Goal: Task Accomplishment & Management: Manage account settings

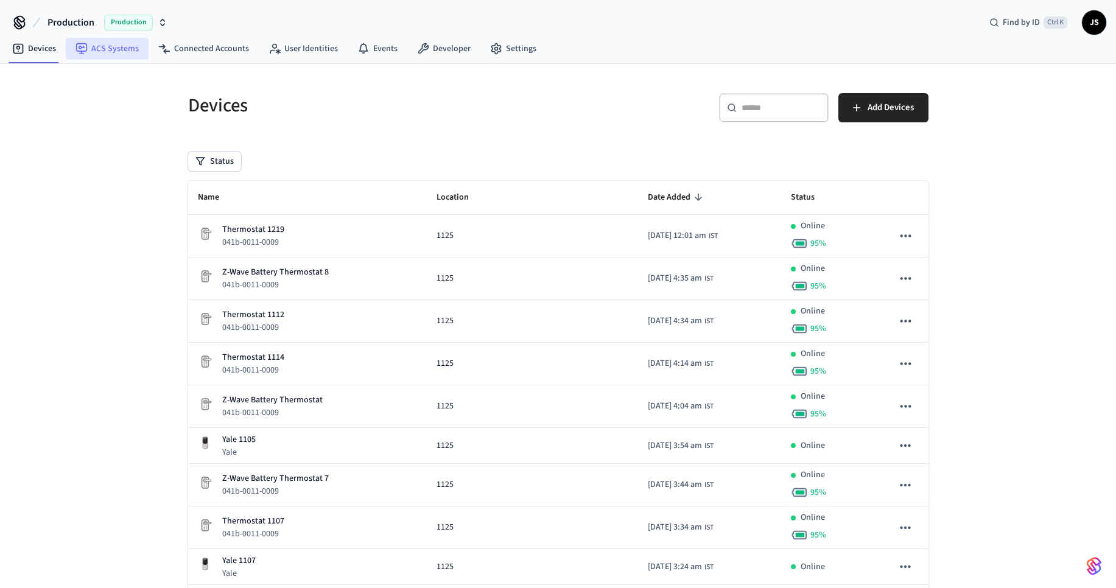
click at [121, 47] on link "ACS Systems" at bounding box center [107, 49] width 83 height 22
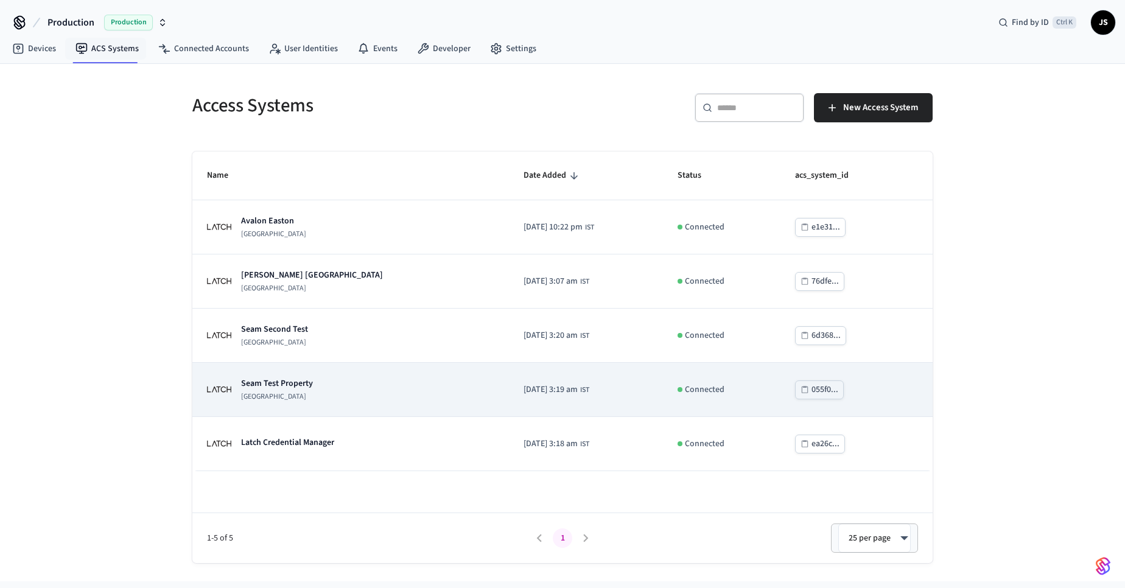
click at [304, 378] on p "Seam Test Property" at bounding box center [277, 383] width 72 height 12
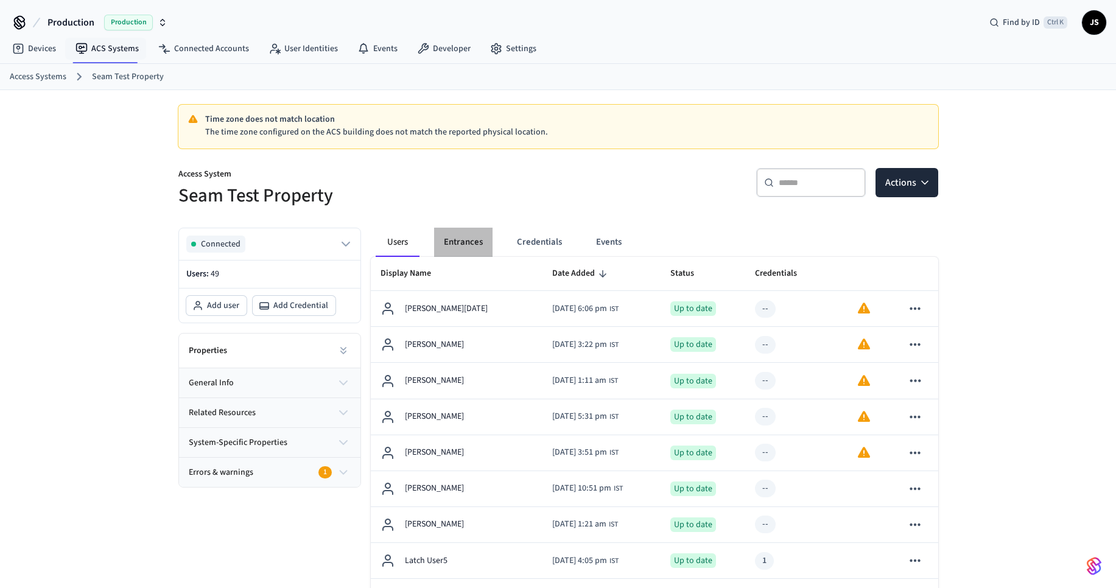
click at [465, 248] on button "Entrances" at bounding box center [463, 242] width 58 height 29
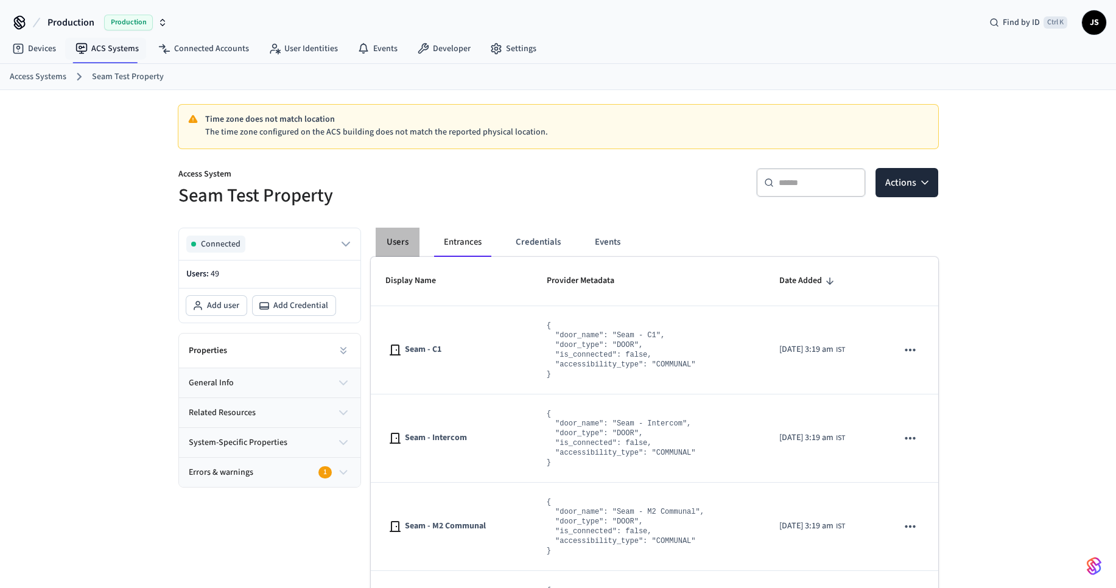
click at [400, 237] on button "Users" at bounding box center [398, 242] width 44 height 29
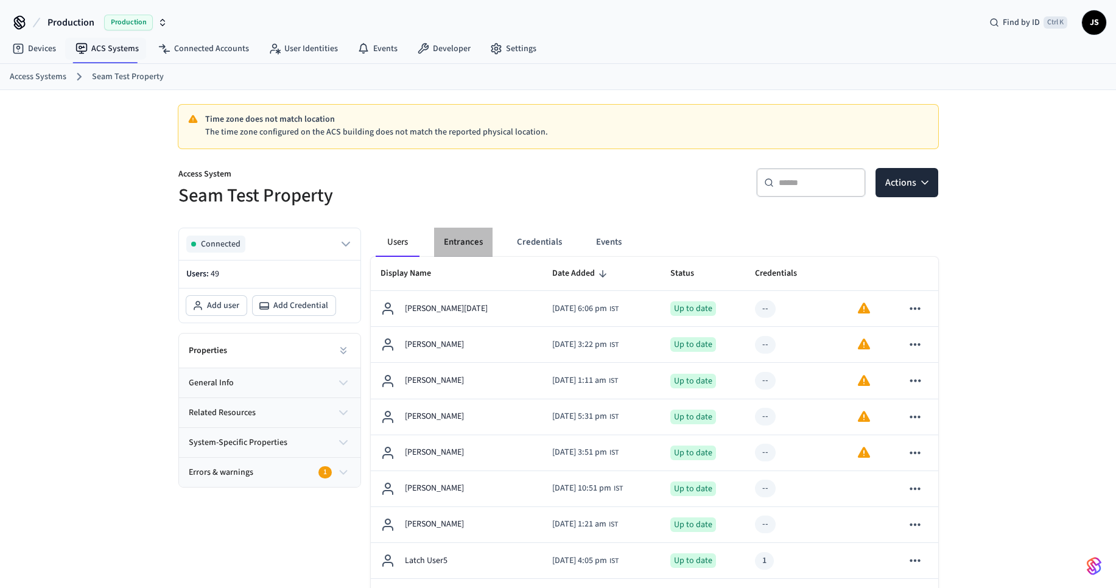
click at [475, 240] on button "Entrances" at bounding box center [463, 242] width 58 height 29
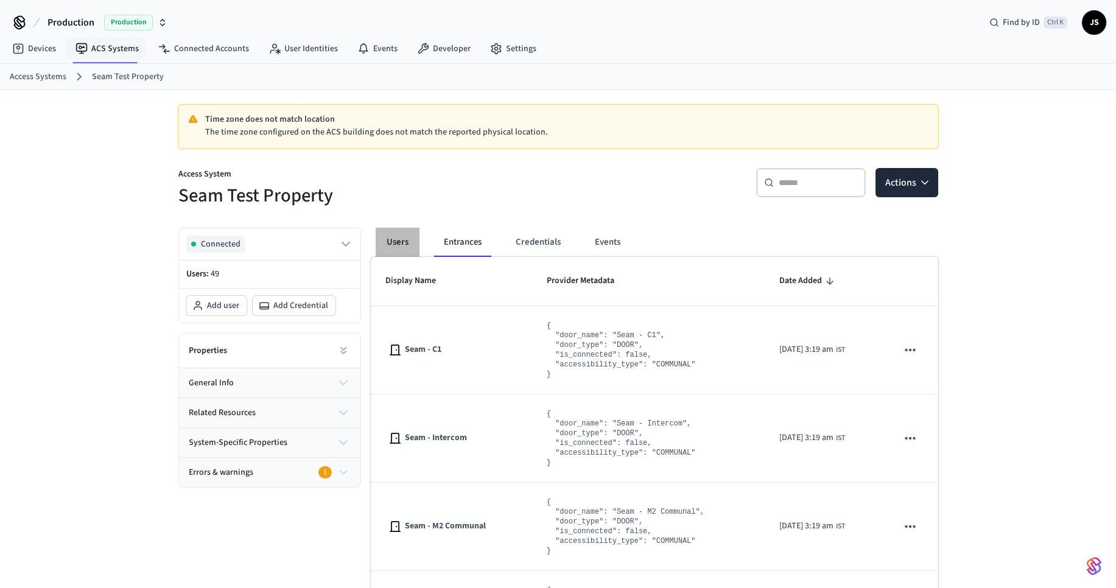
click at [391, 239] on button "Users" at bounding box center [398, 242] width 44 height 29
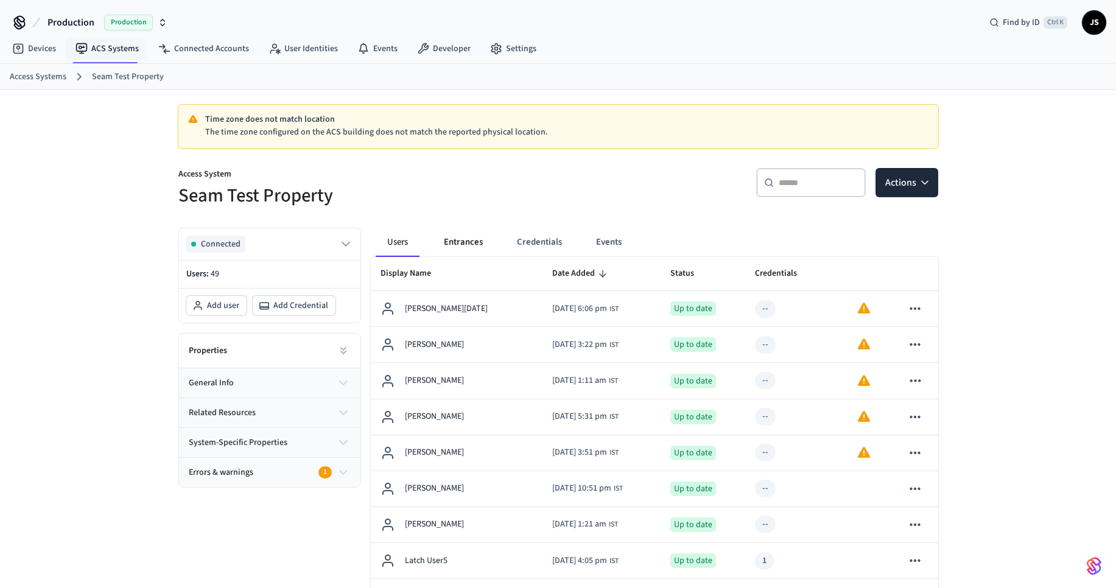
click at [466, 242] on button "Entrances" at bounding box center [463, 242] width 58 height 29
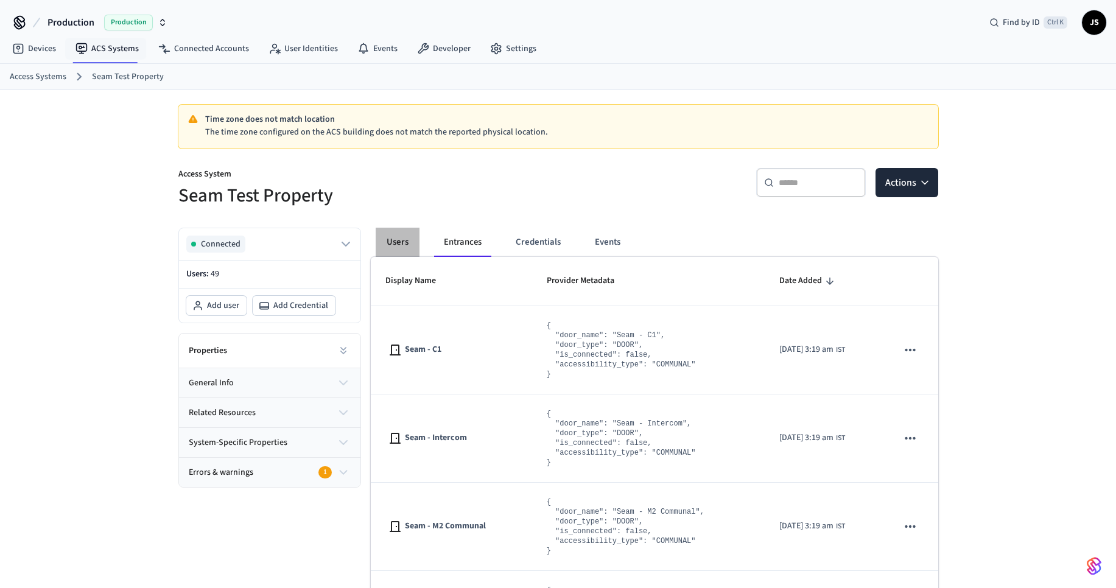
click at [398, 239] on button "Users" at bounding box center [398, 242] width 44 height 29
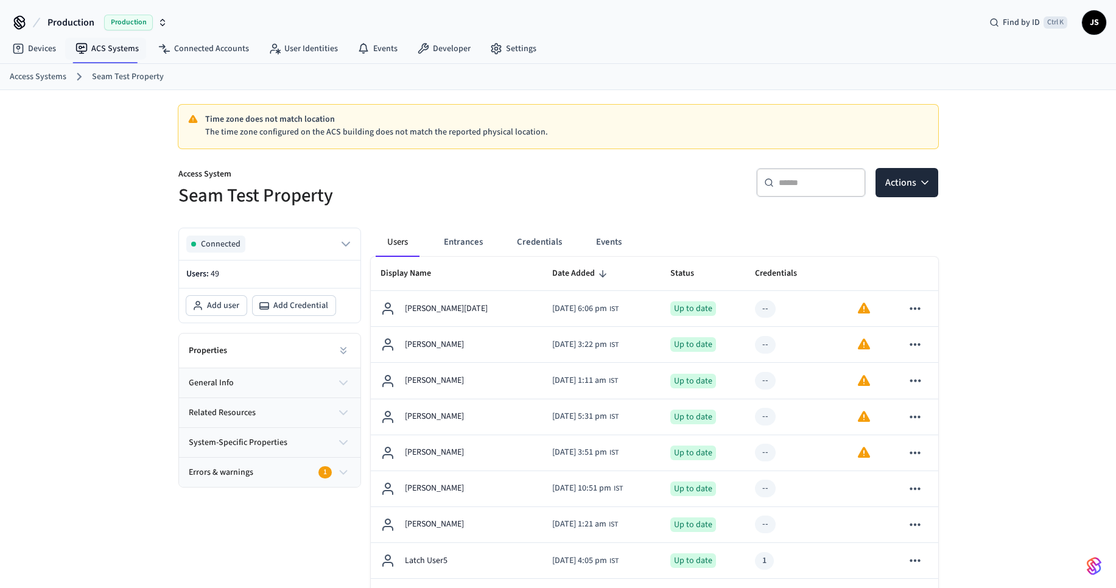
click at [258, 473] on div "Errors & warnings 1" at bounding box center [263, 472] width 149 height 13
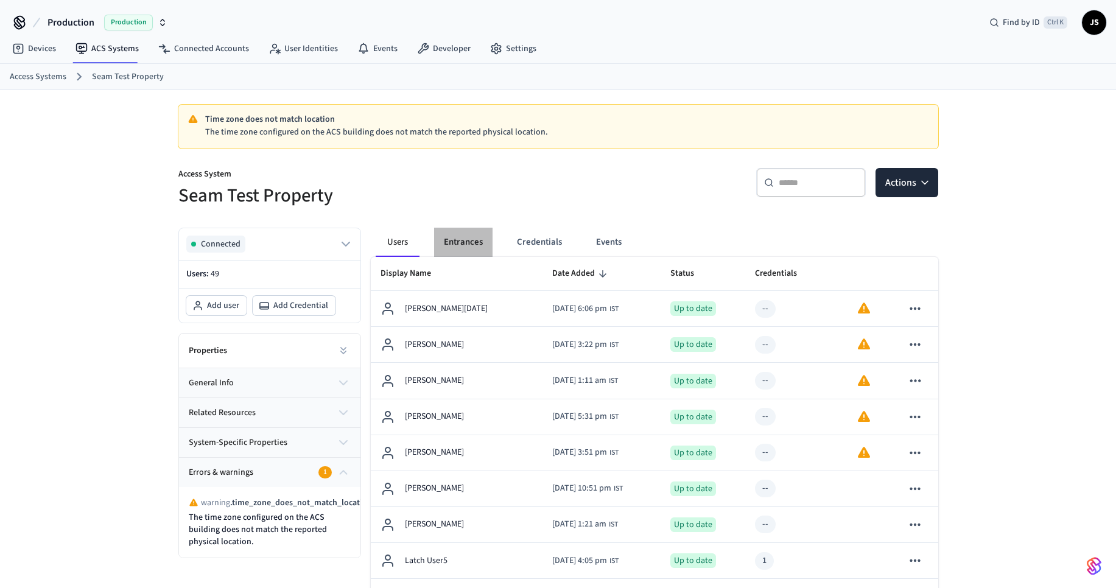
click at [462, 246] on button "Entrances" at bounding box center [463, 242] width 58 height 29
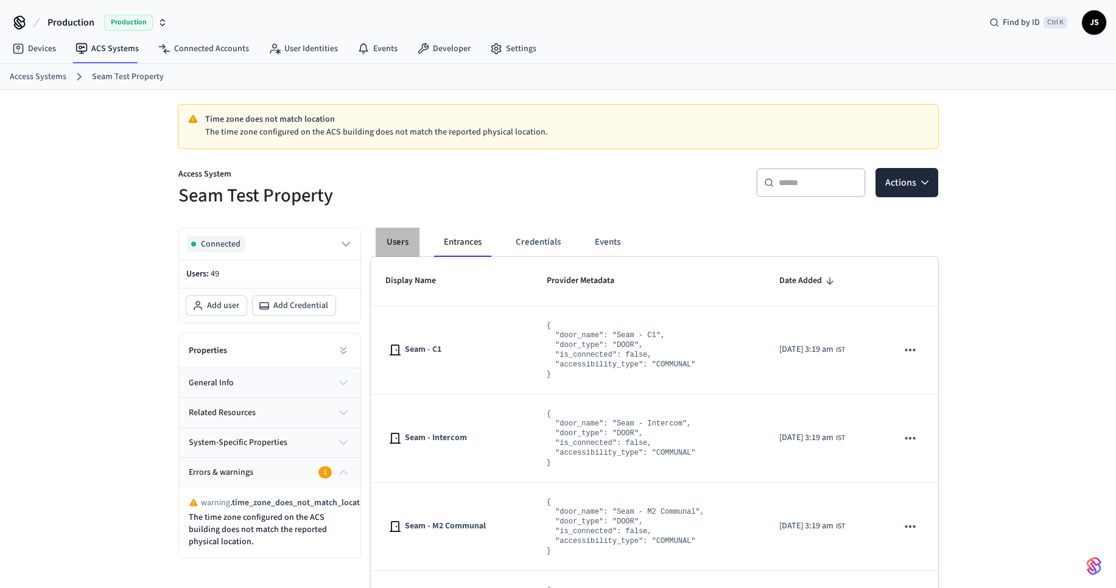
click at [391, 244] on button "Users" at bounding box center [398, 242] width 44 height 29
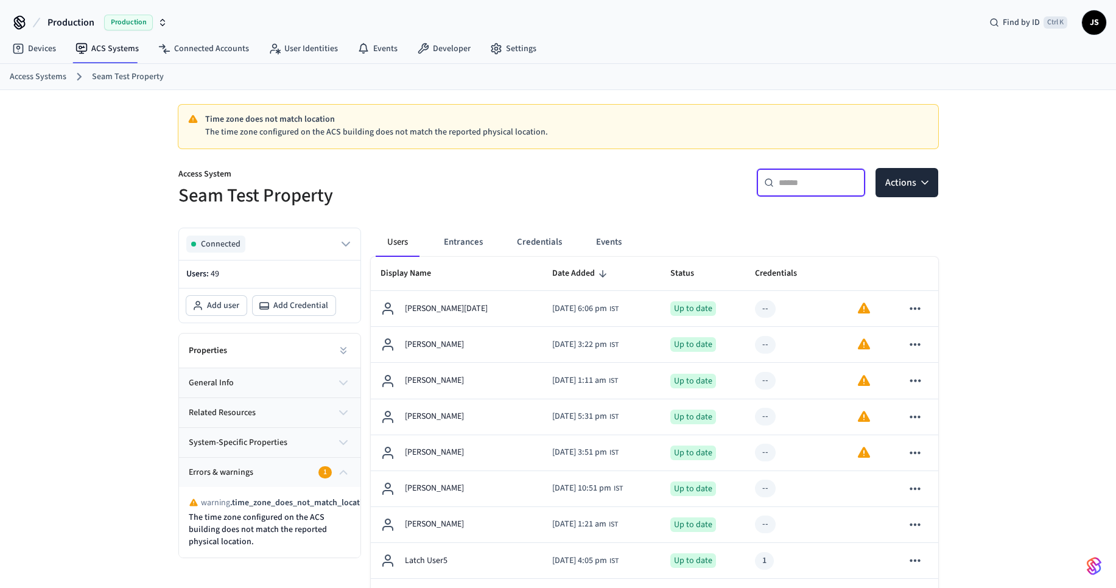
click at [790, 183] on input "text" at bounding box center [818, 183] width 79 height 12
click at [795, 183] on input "text" at bounding box center [818, 183] width 79 height 12
paste input "**********"
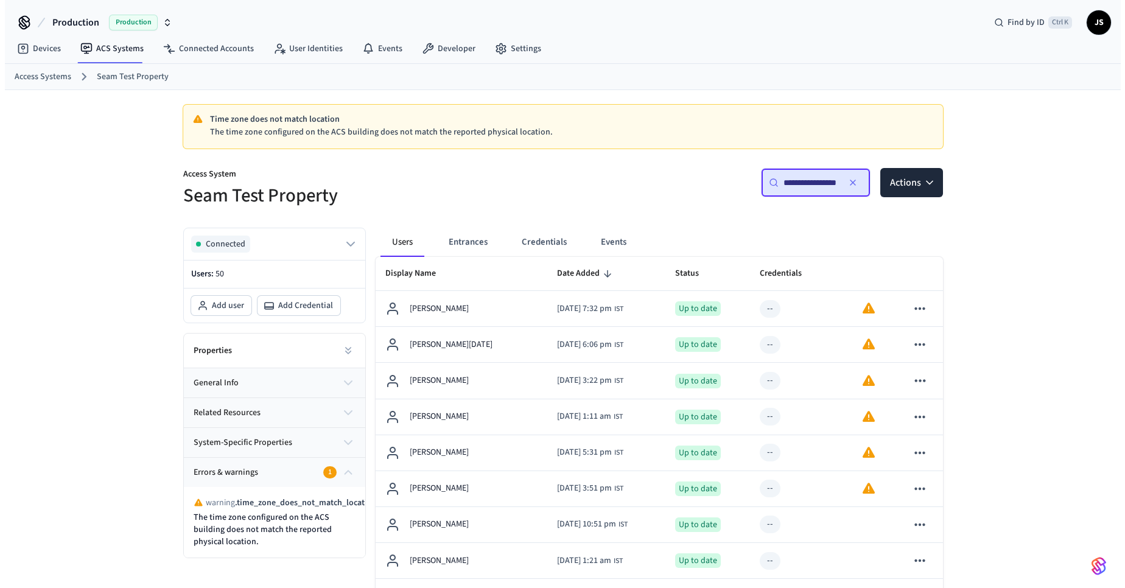
scroll to position [0, 19]
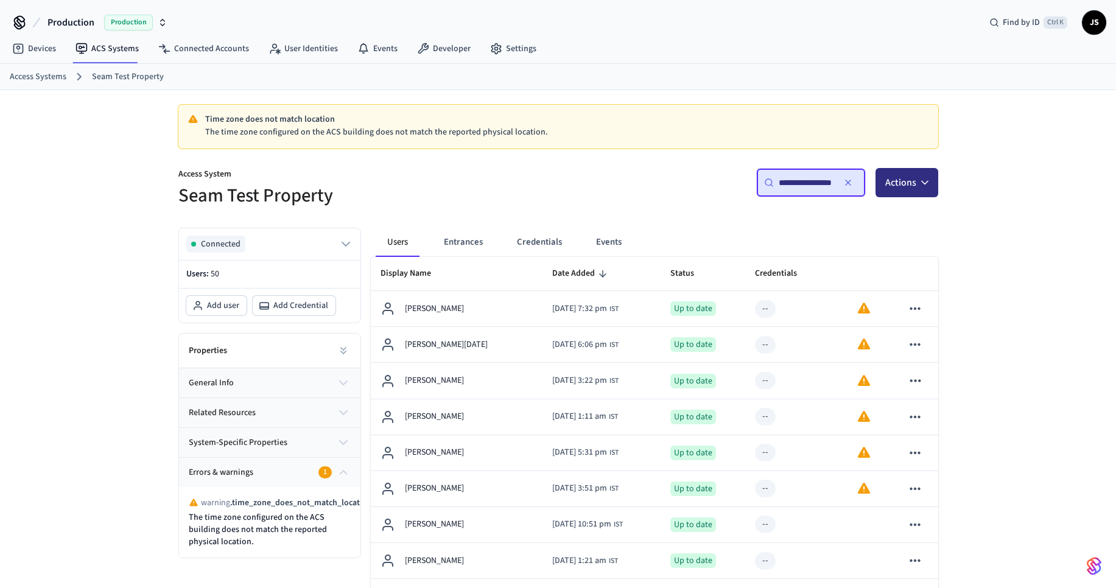
type input "**********"
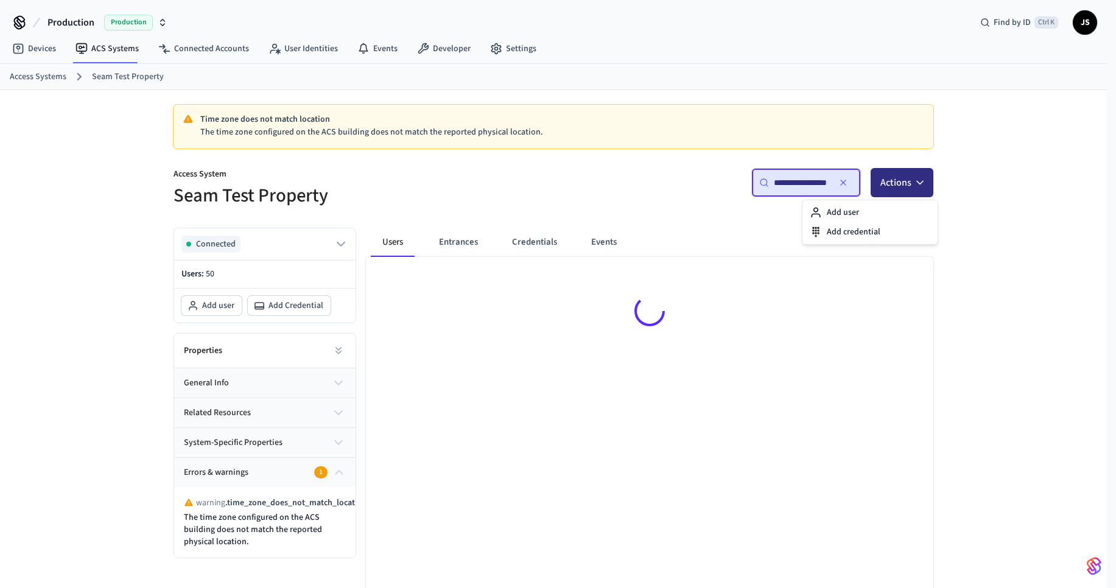
scroll to position [0, 0]
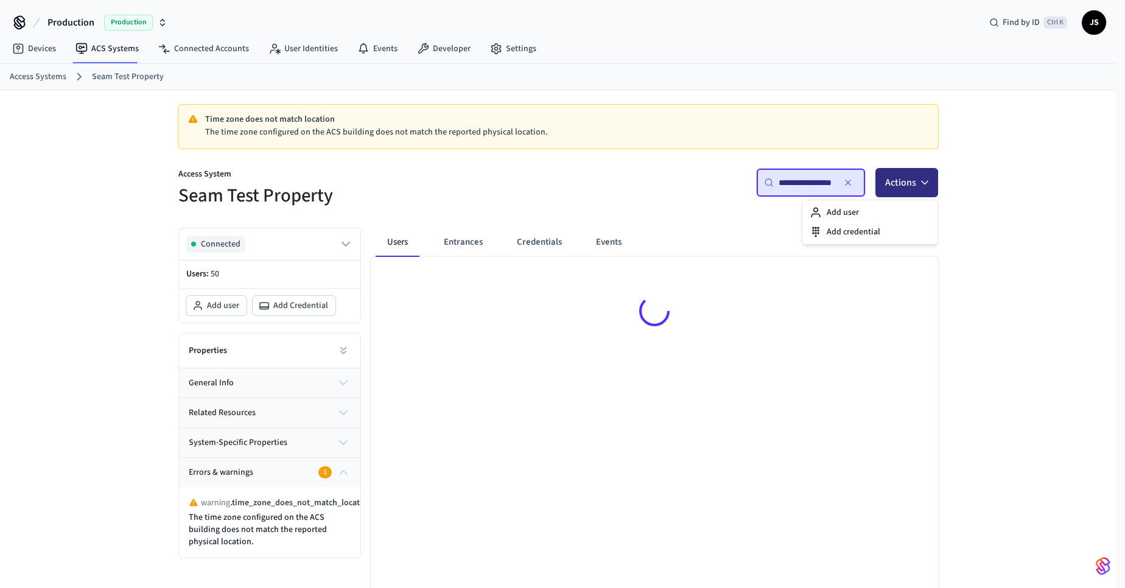
click at [901, 189] on button "Actions" at bounding box center [907, 182] width 63 height 29
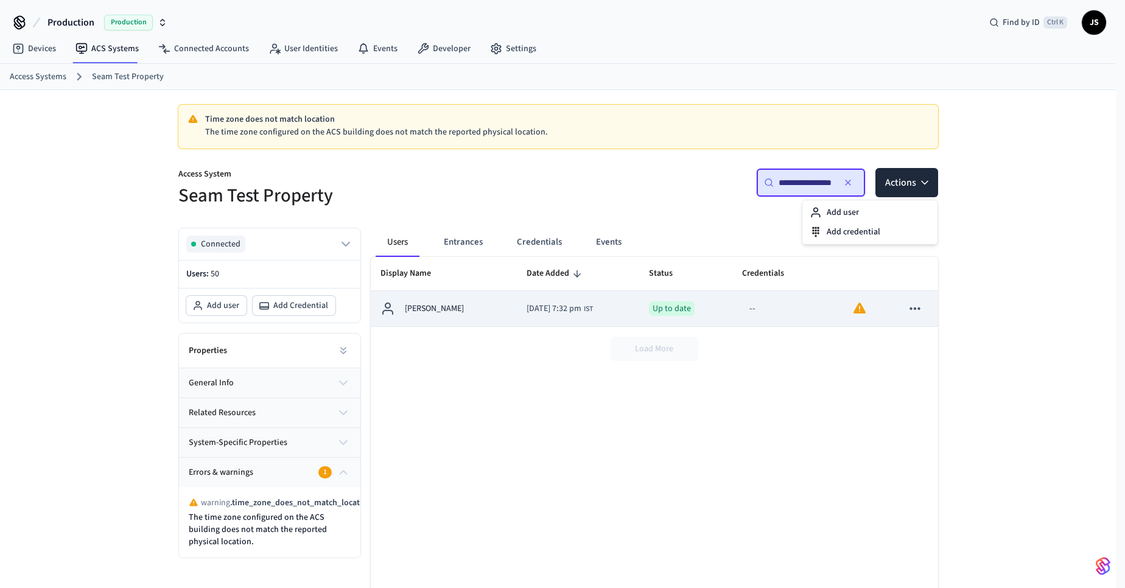
click at [431, 314] on p "[PERSON_NAME]" at bounding box center [434, 309] width 59 height 13
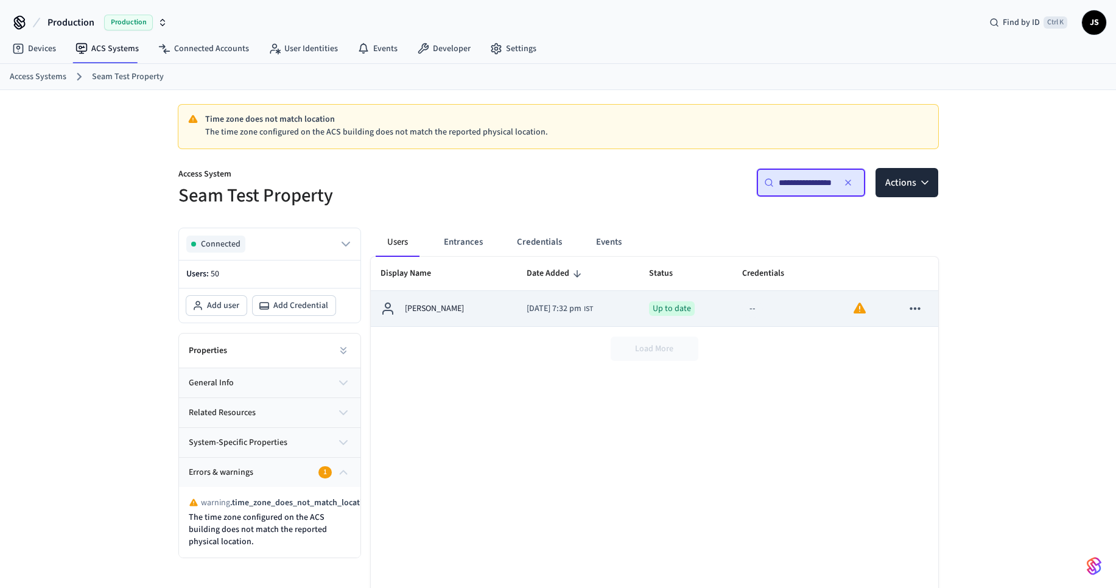
click at [433, 312] on p "[PERSON_NAME]" at bounding box center [434, 309] width 59 height 13
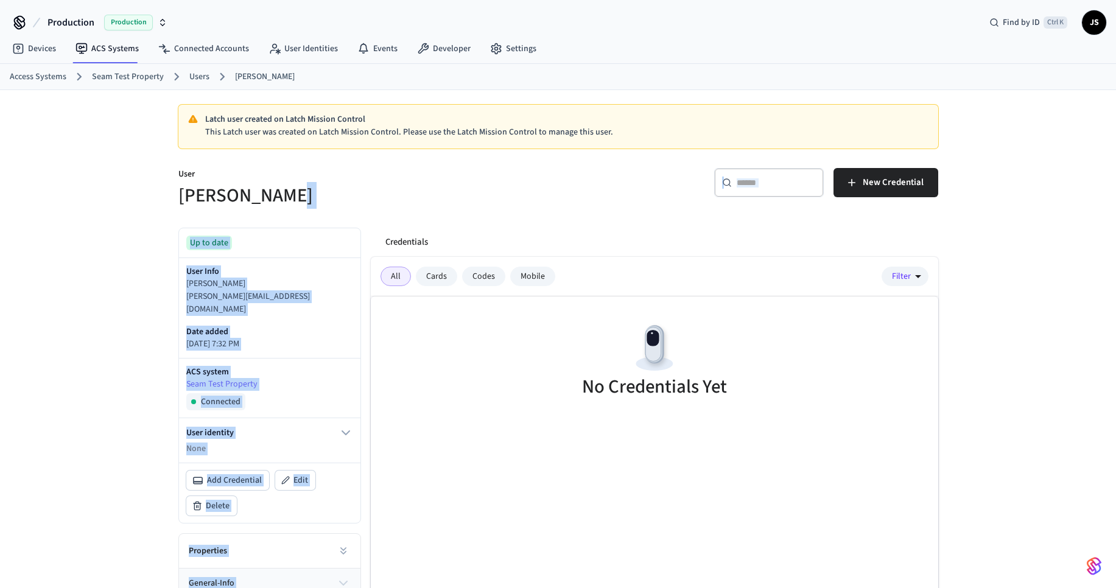
drag, startPoint x: 538, startPoint y: 253, endPoint x: 542, endPoint y: 195, distance: 58.6
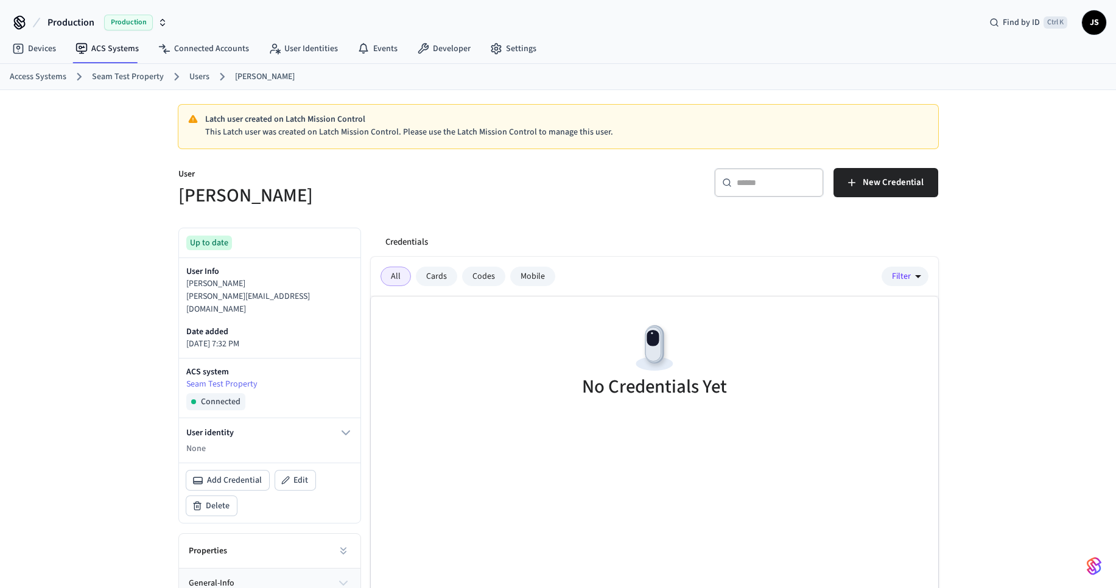
click at [443, 274] on div "Cards" at bounding box center [436, 276] width 41 height 19
click at [477, 278] on div "Codes" at bounding box center [483, 276] width 43 height 19
click at [432, 287] on div "All Cards Codes Mobile Filter" at bounding box center [654, 277] width 567 height 40
click at [426, 273] on div "Cards" at bounding box center [436, 276] width 41 height 19
click at [394, 273] on div "All" at bounding box center [396, 276] width 30 height 19
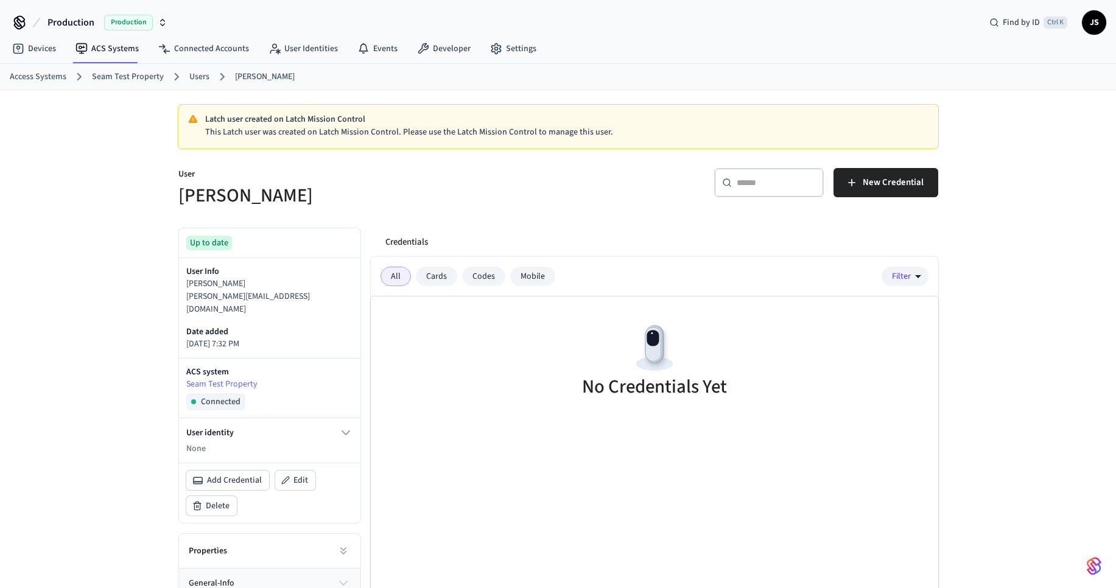
click at [434, 270] on div "Cards" at bounding box center [436, 276] width 41 height 19
